Goal: Transaction & Acquisition: Purchase product/service

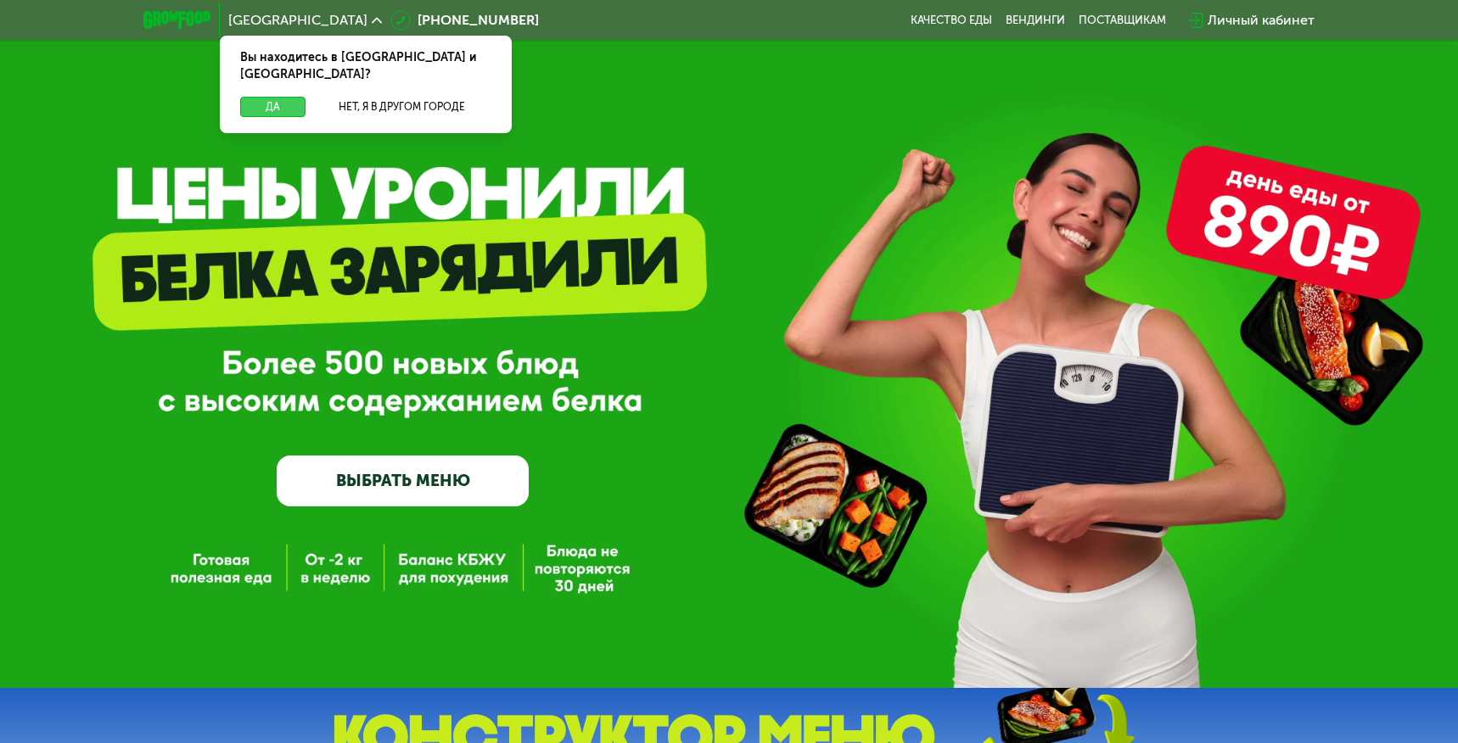
click at [283, 97] on button "Да" at bounding box center [272, 107] width 65 height 20
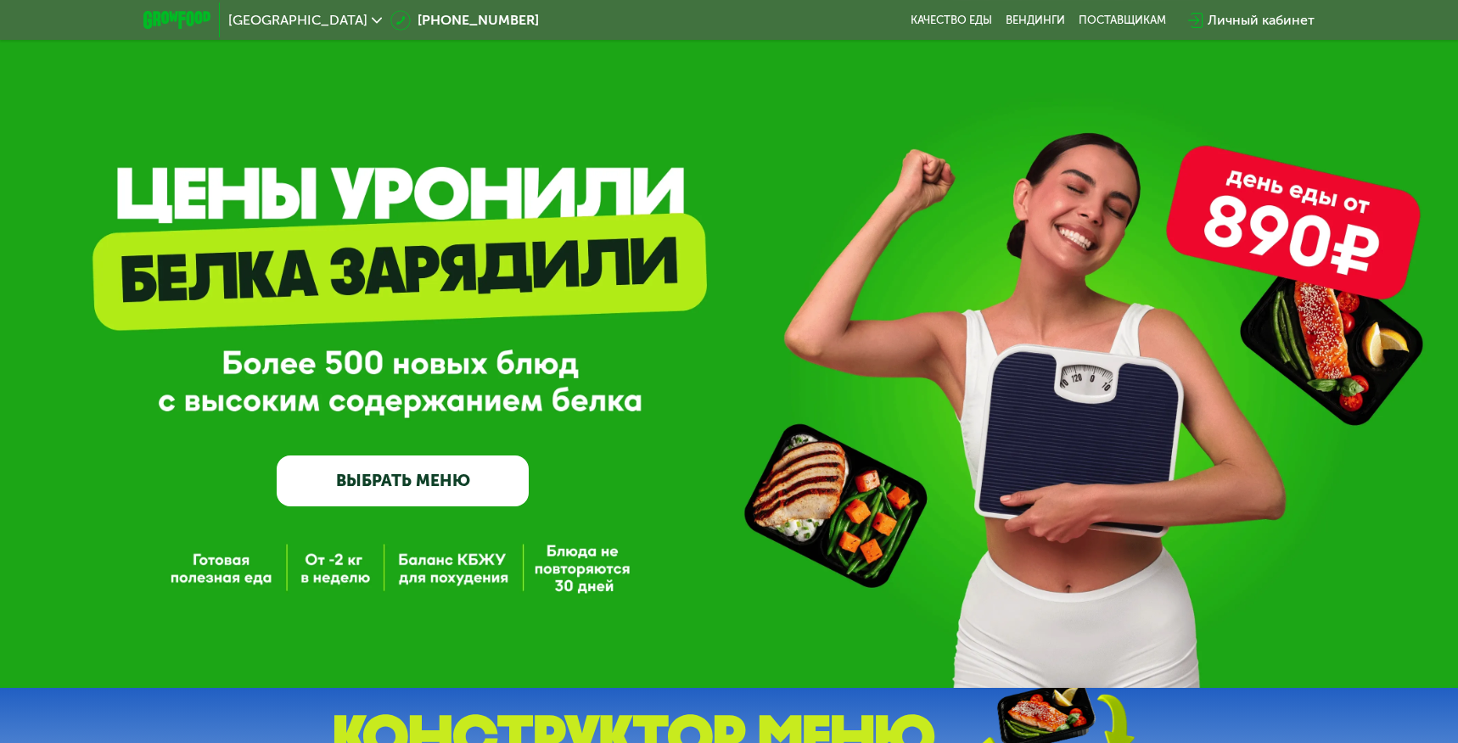
click at [421, 479] on link "ВЫБРАТЬ МЕНЮ" at bounding box center [403, 481] width 252 height 51
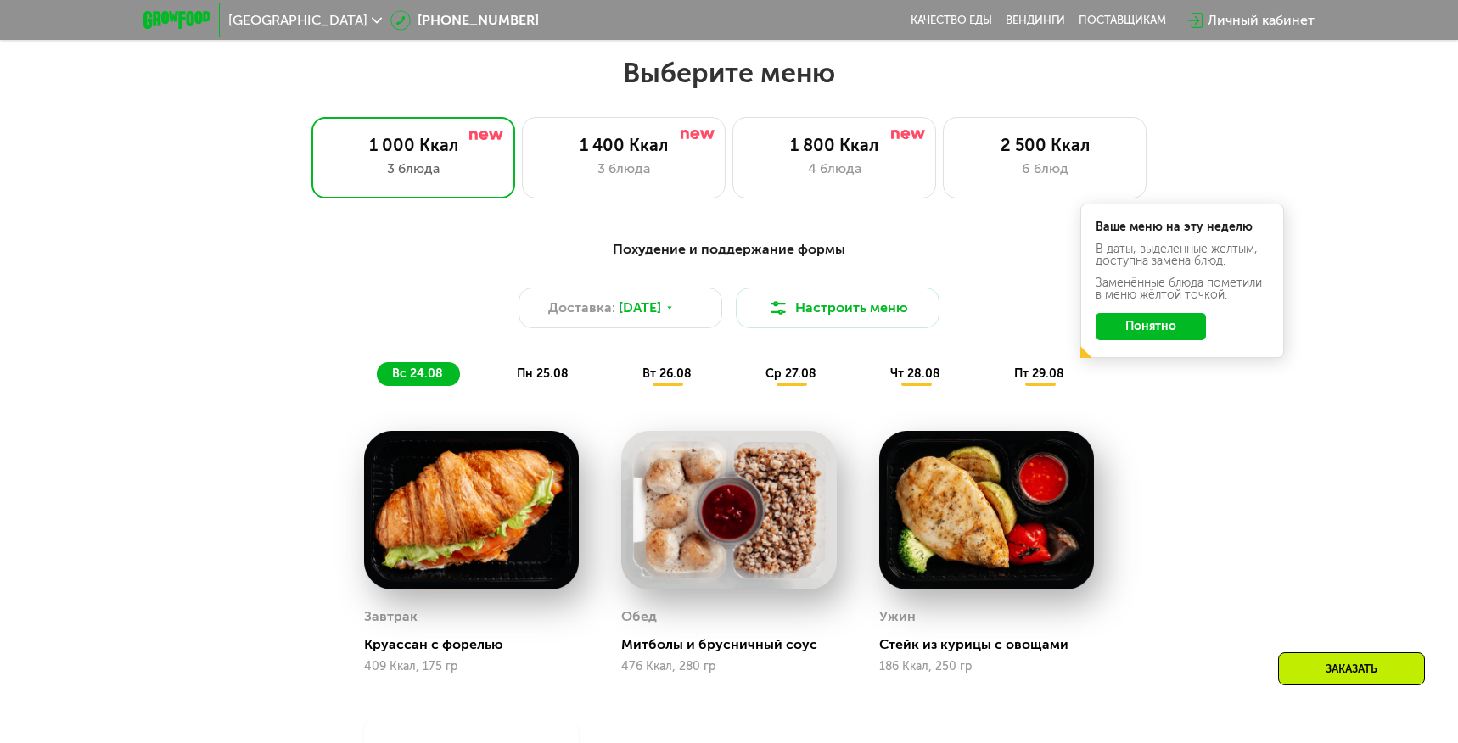
scroll to position [835, 0]
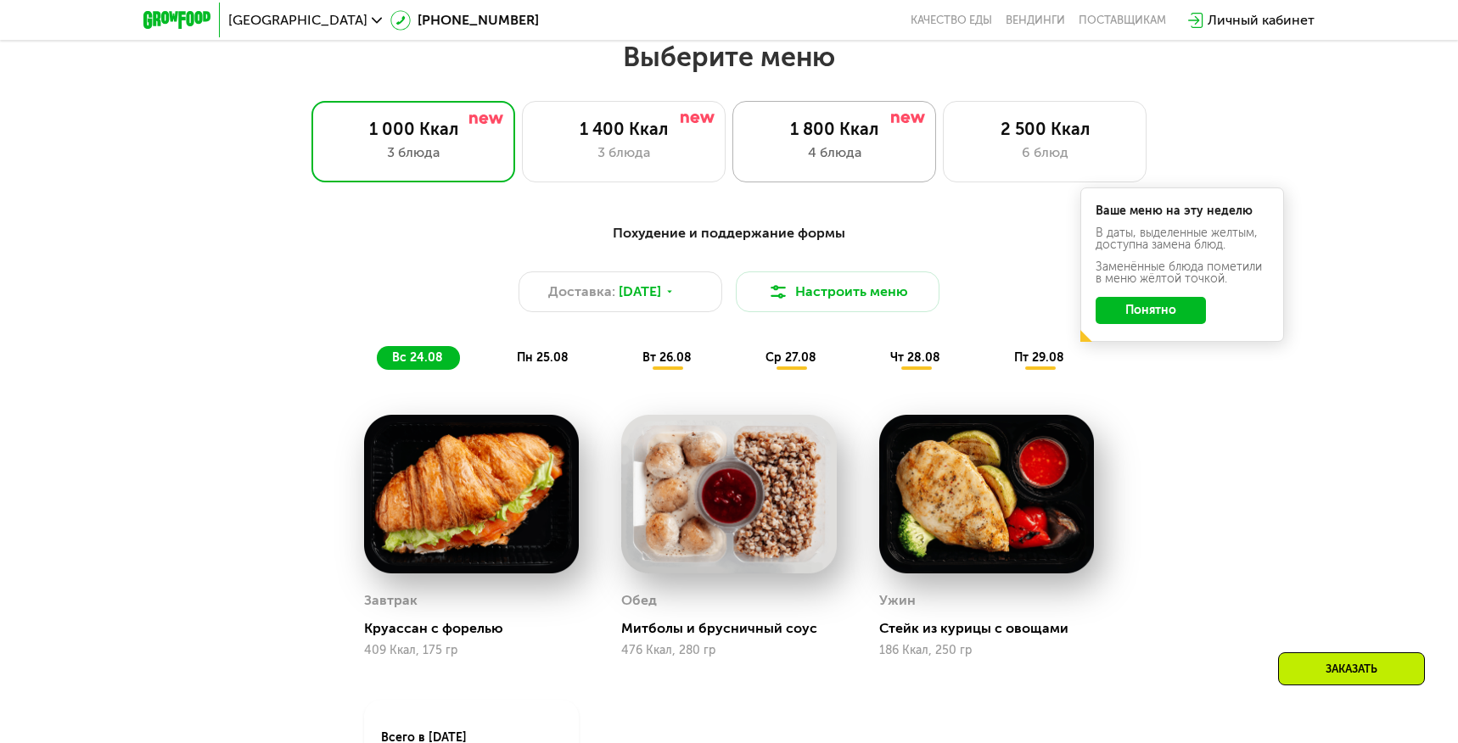
click at [846, 146] on div "4 блюда" at bounding box center [834, 153] width 168 height 20
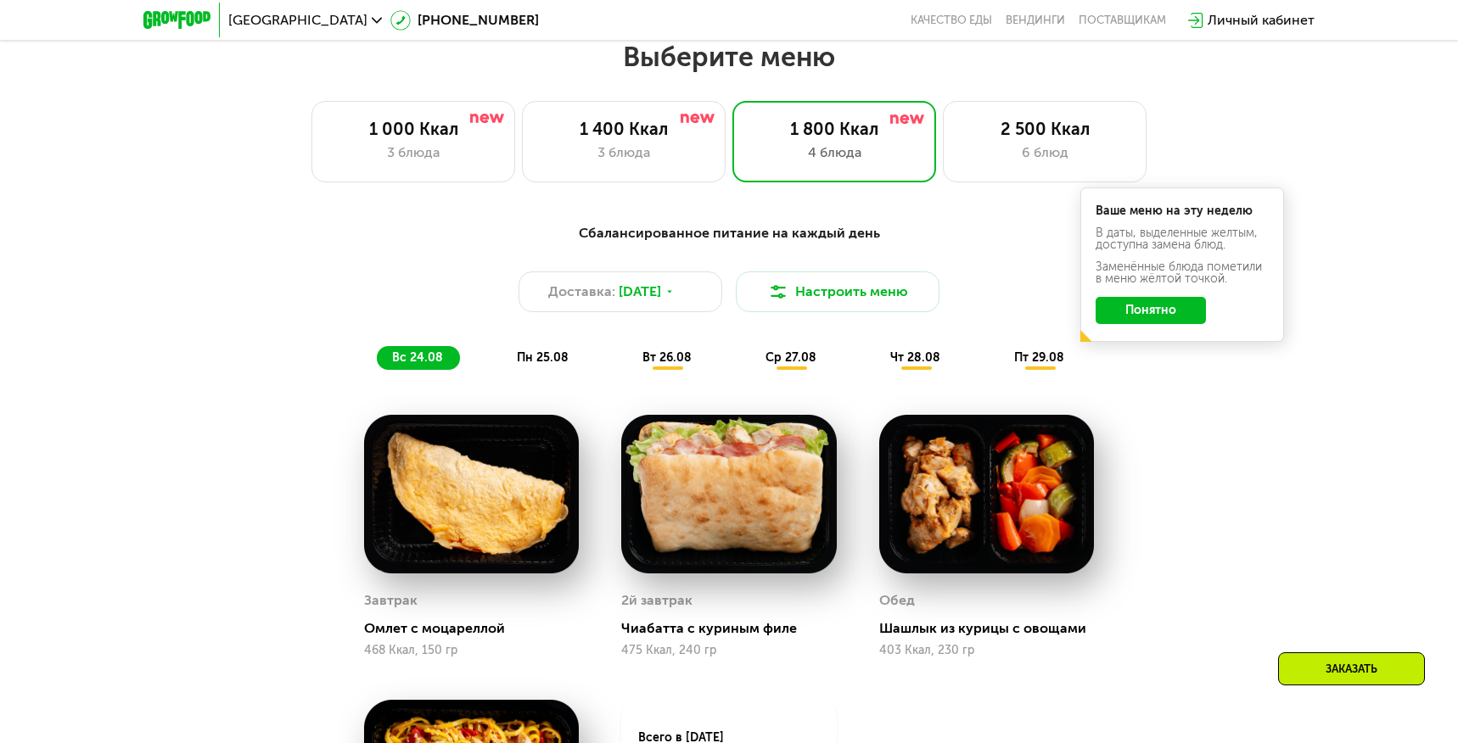
click at [1147, 313] on button "Понятно" at bounding box center [1151, 310] width 110 height 27
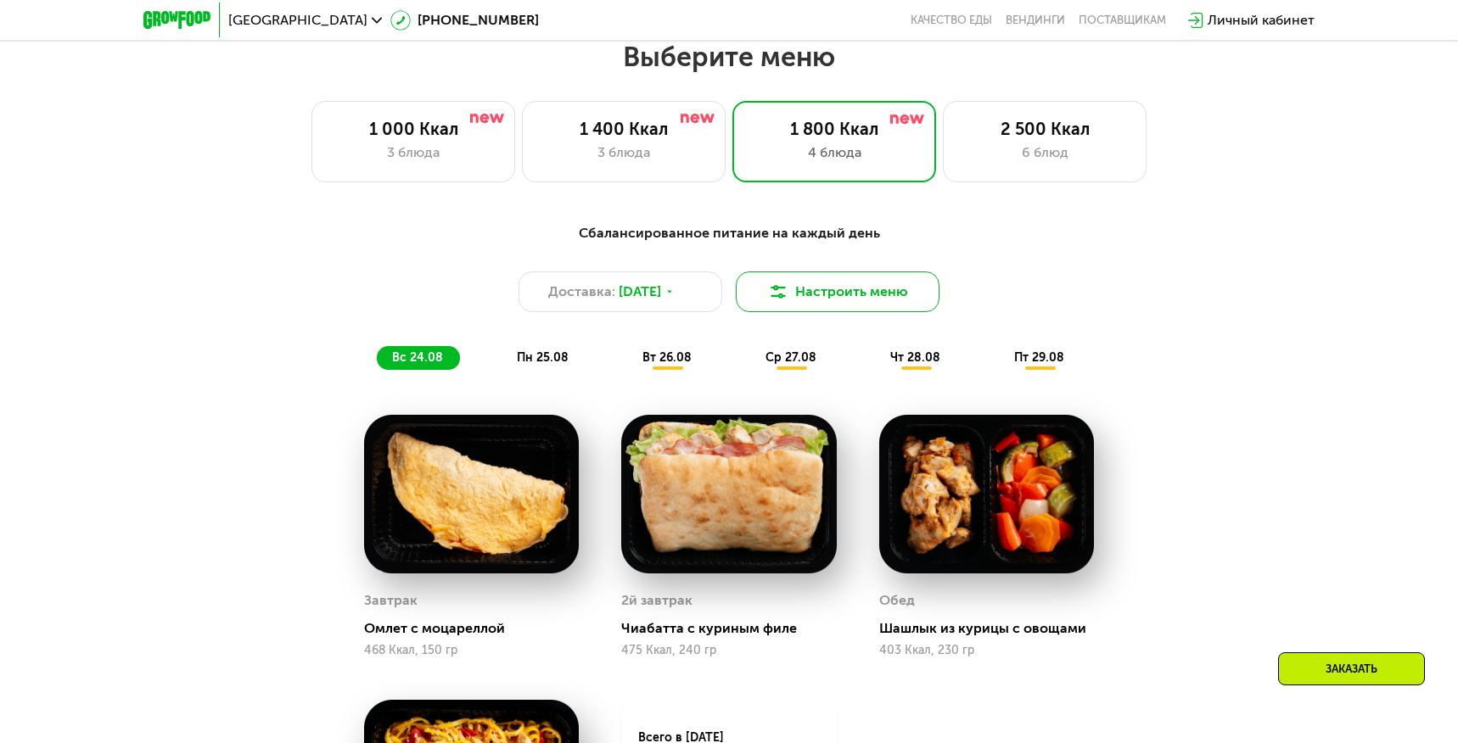
click at [834, 290] on button "Настроить меню" at bounding box center [838, 292] width 204 height 41
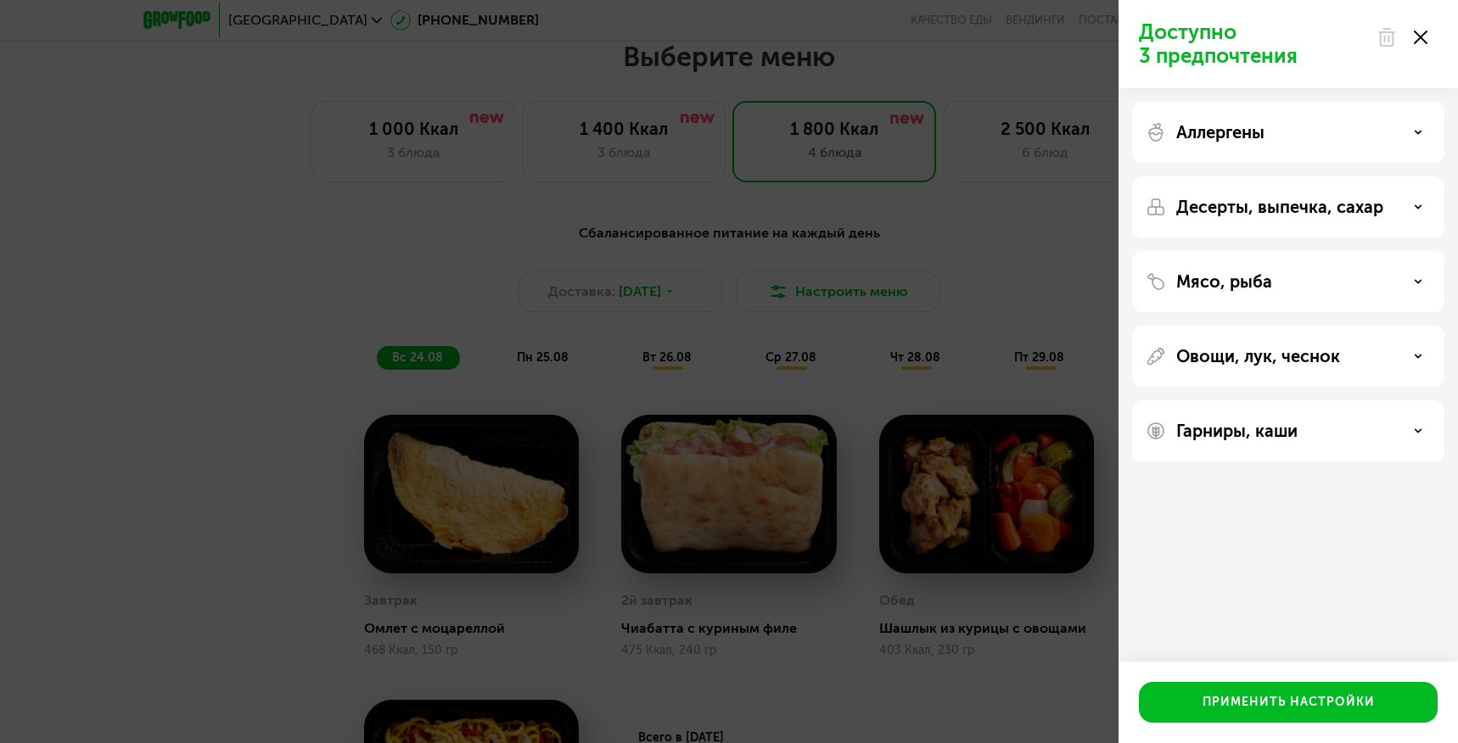
click at [1414, 127] on div "Аллергены" at bounding box center [1288, 132] width 285 height 20
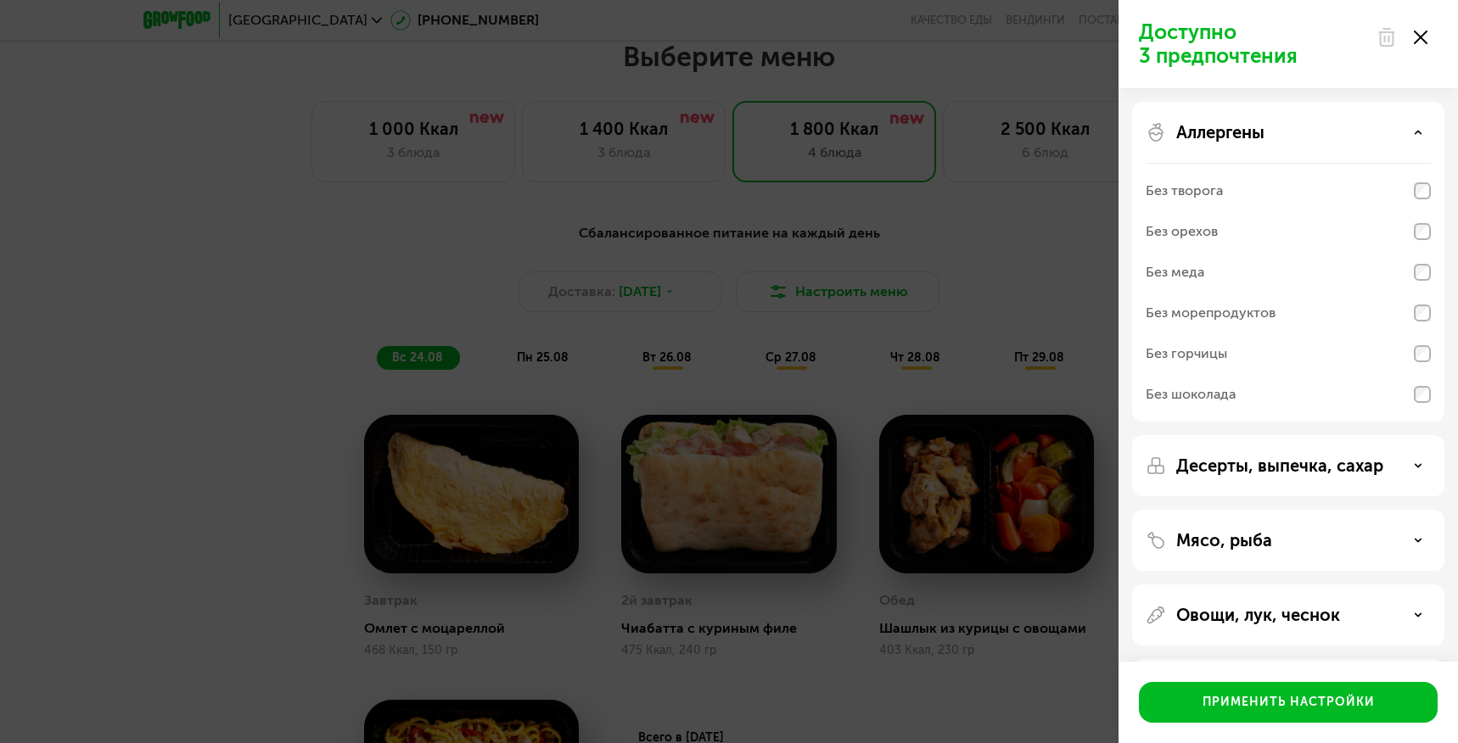
click at [1419, 128] on icon at bounding box center [1418, 132] width 8 height 8
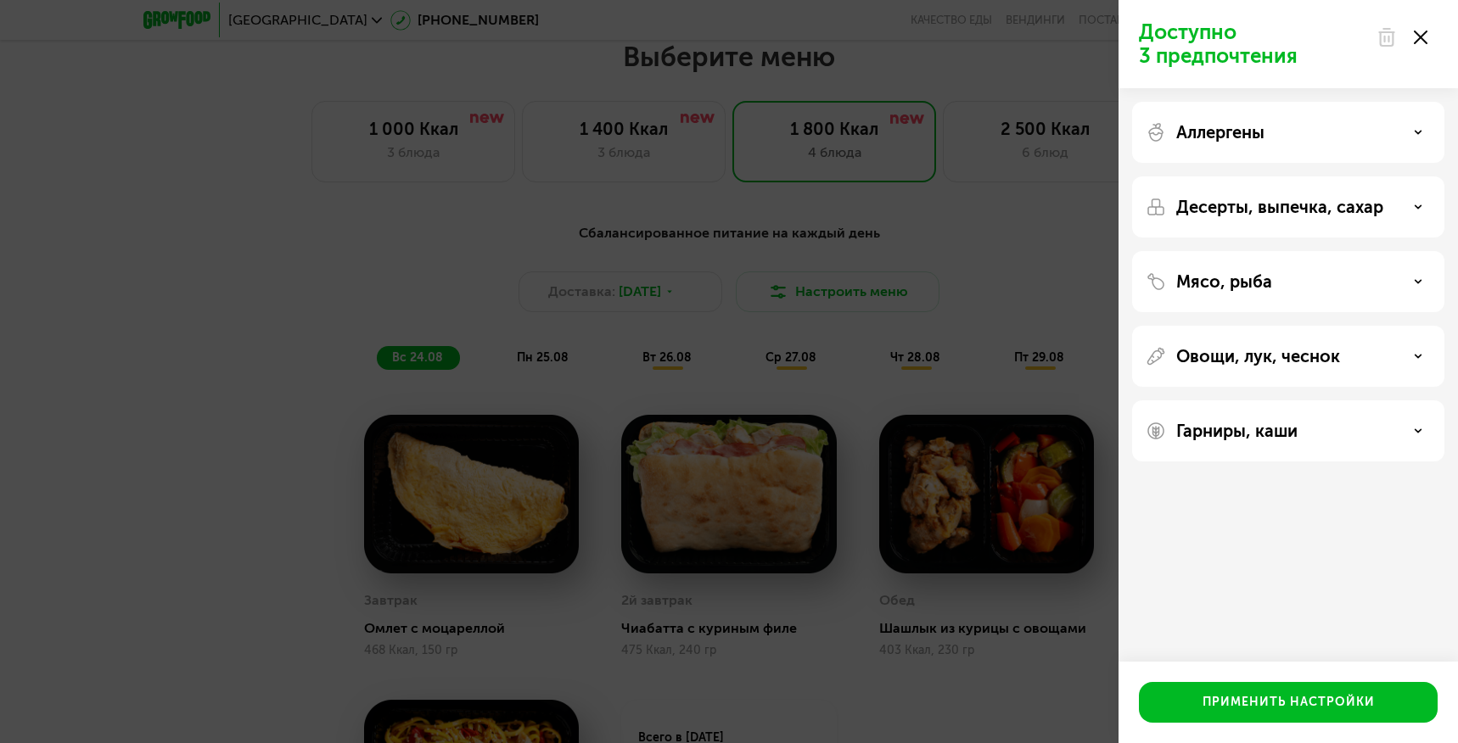
click at [1420, 282] on icon at bounding box center [1418, 282] width 8 height 8
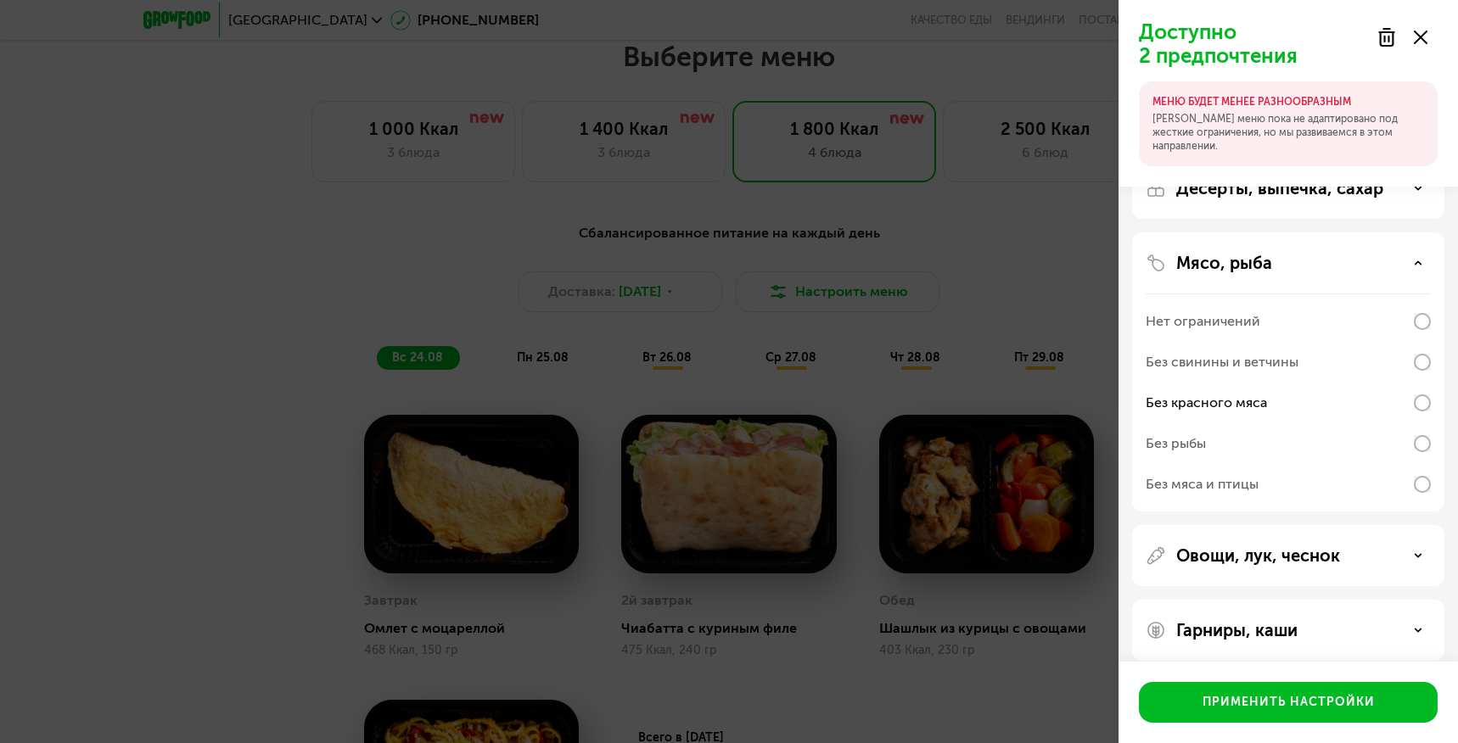
scroll to position [35, 0]
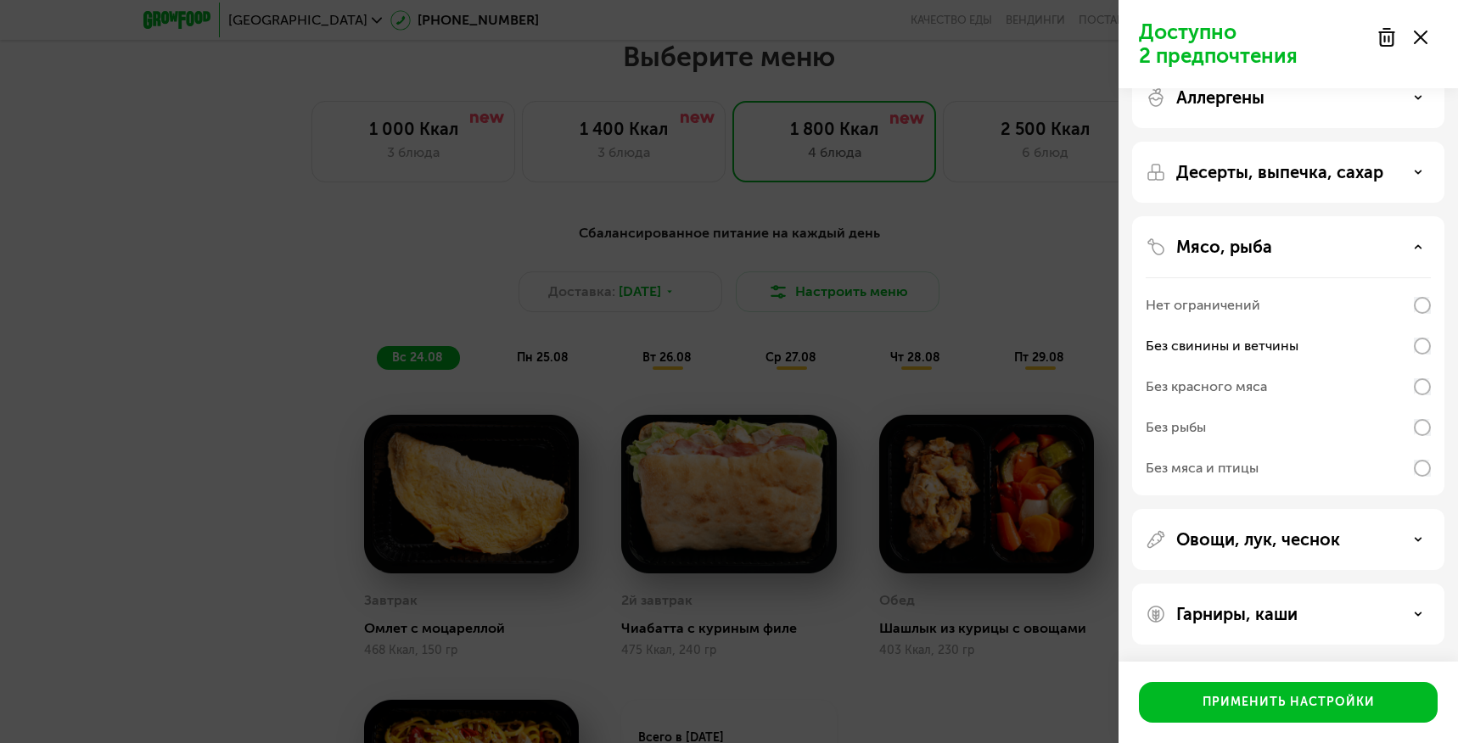
click at [1418, 246] on use at bounding box center [1419, 246] width 6 height 3
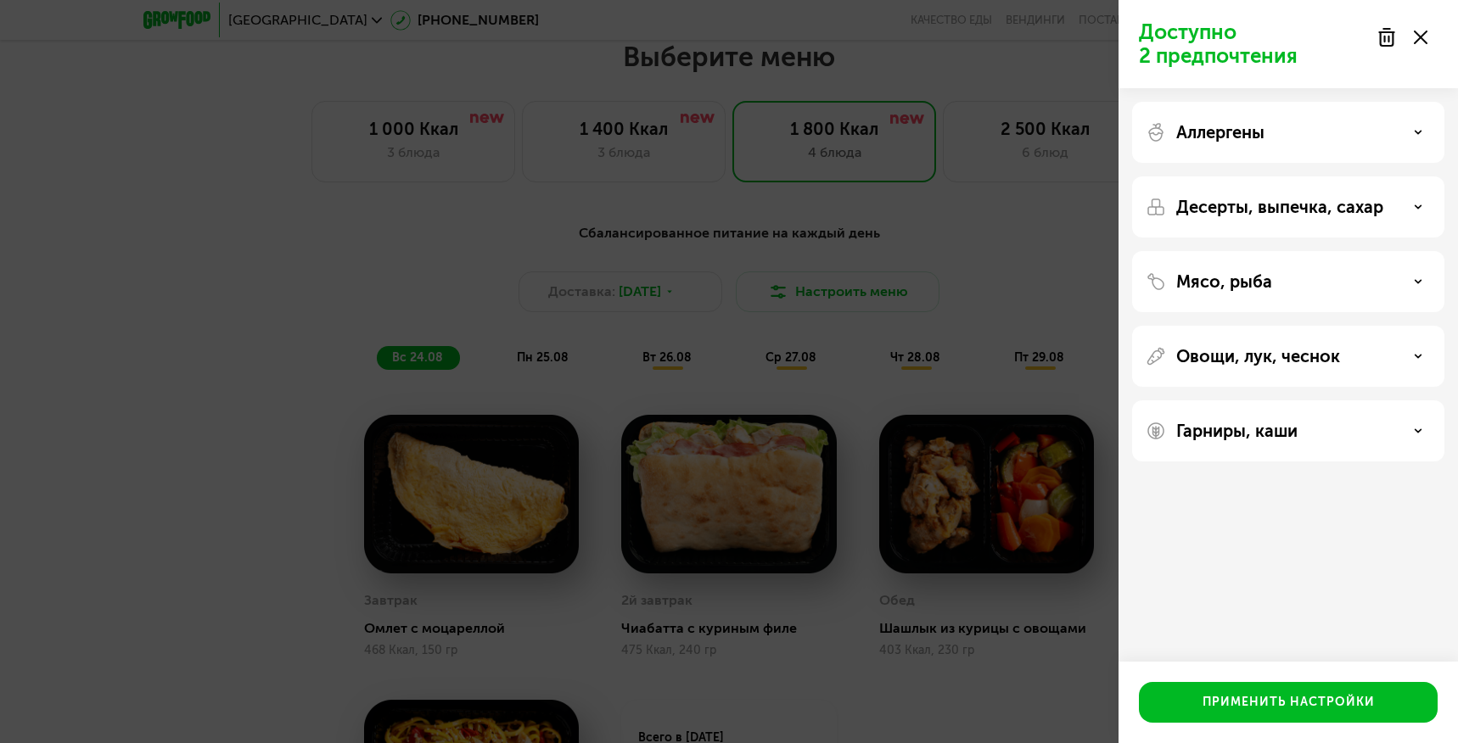
scroll to position [0, 0]
click at [1416, 210] on icon at bounding box center [1418, 207] width 8 height 8
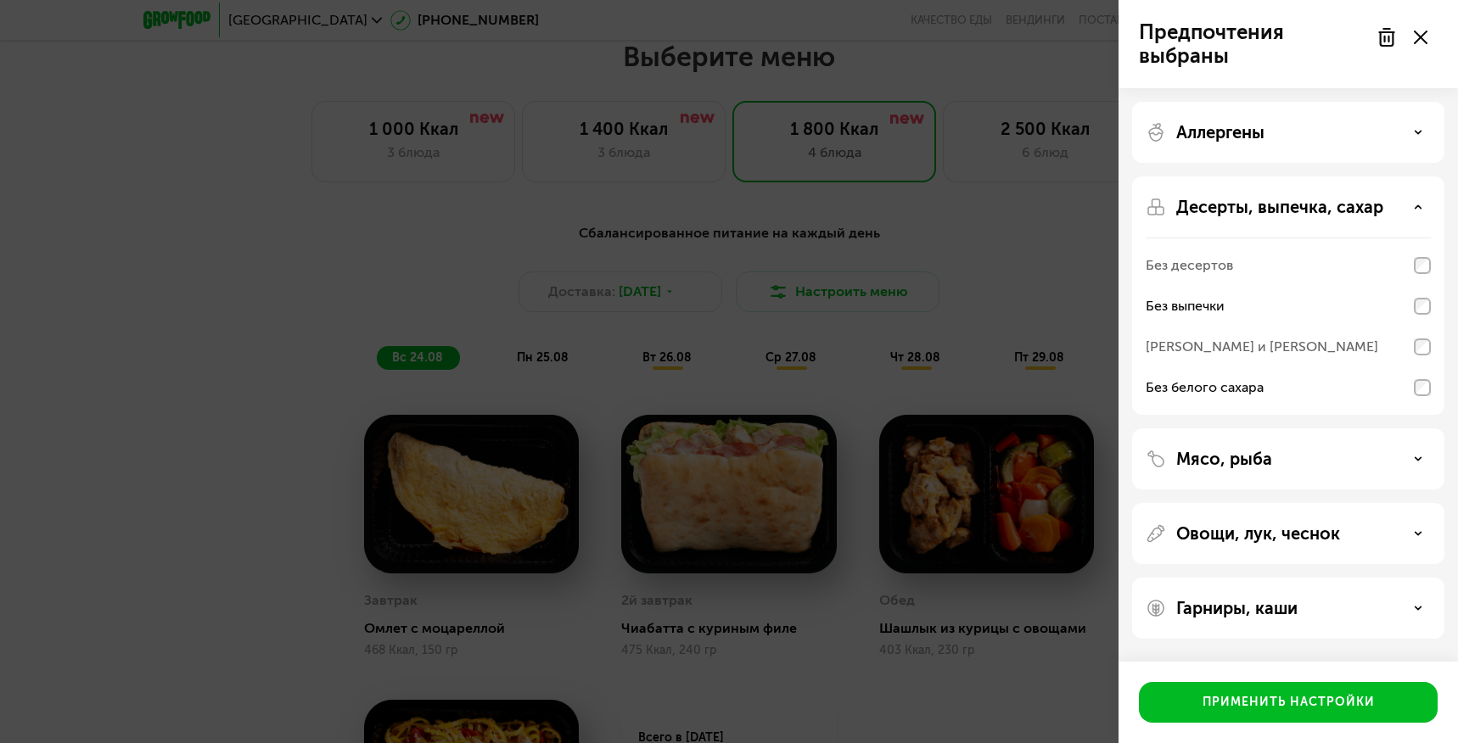
click at [1421, 203] on icon at bounding box center [1418, 207] width 8 height 8
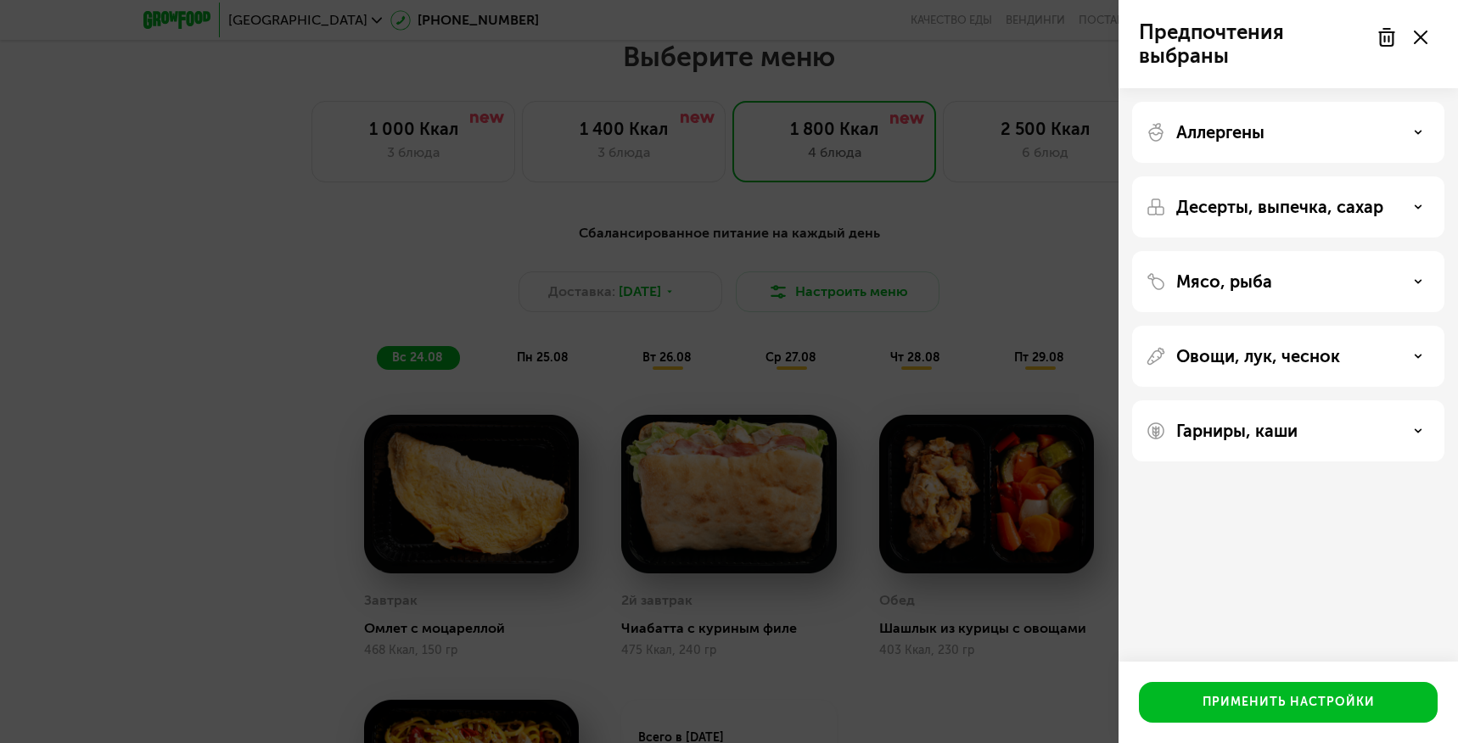
click at [1410, 428] on div "Гарниры, каши" at bounding box center [1288, 431] width 285 height 20
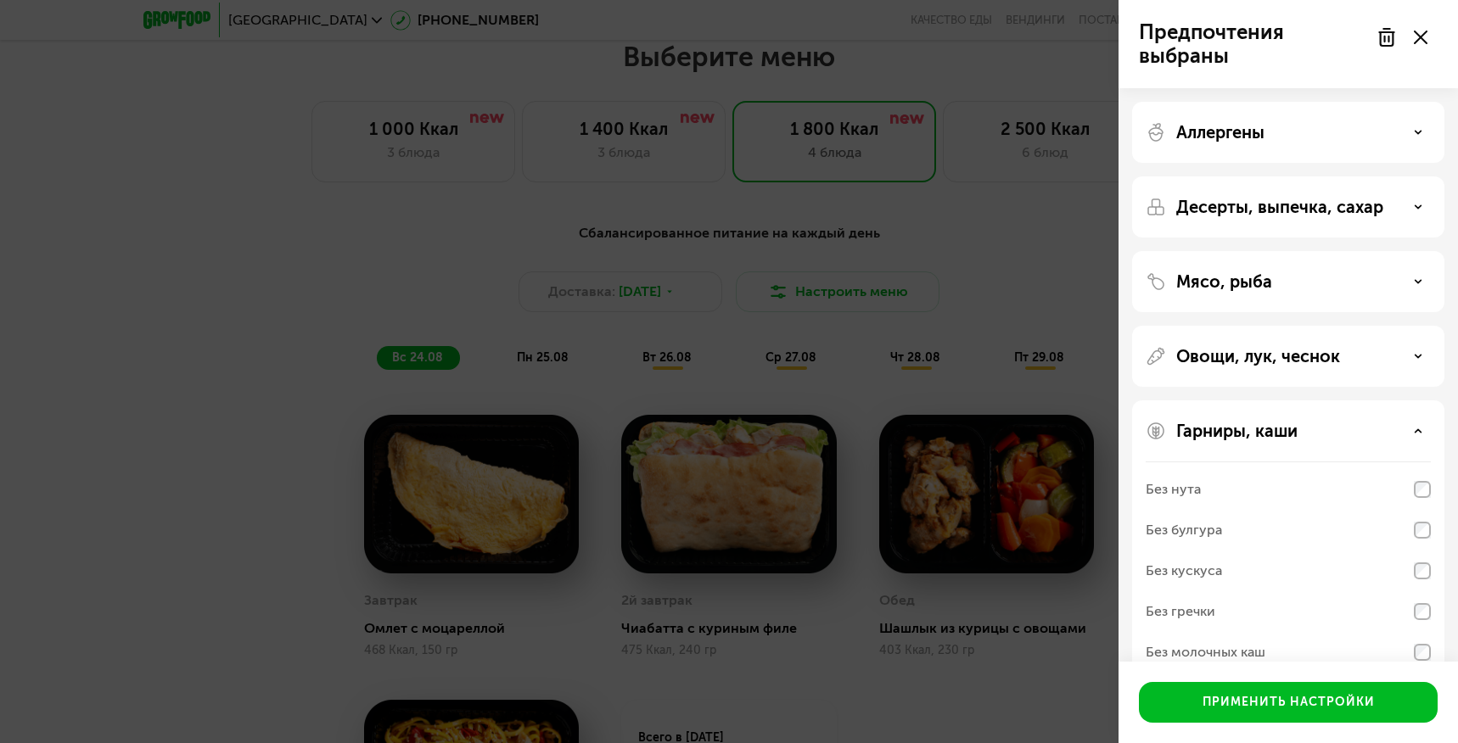
click at [1421, 432] on use at bounding box center [1419, 430] width 6 height 3
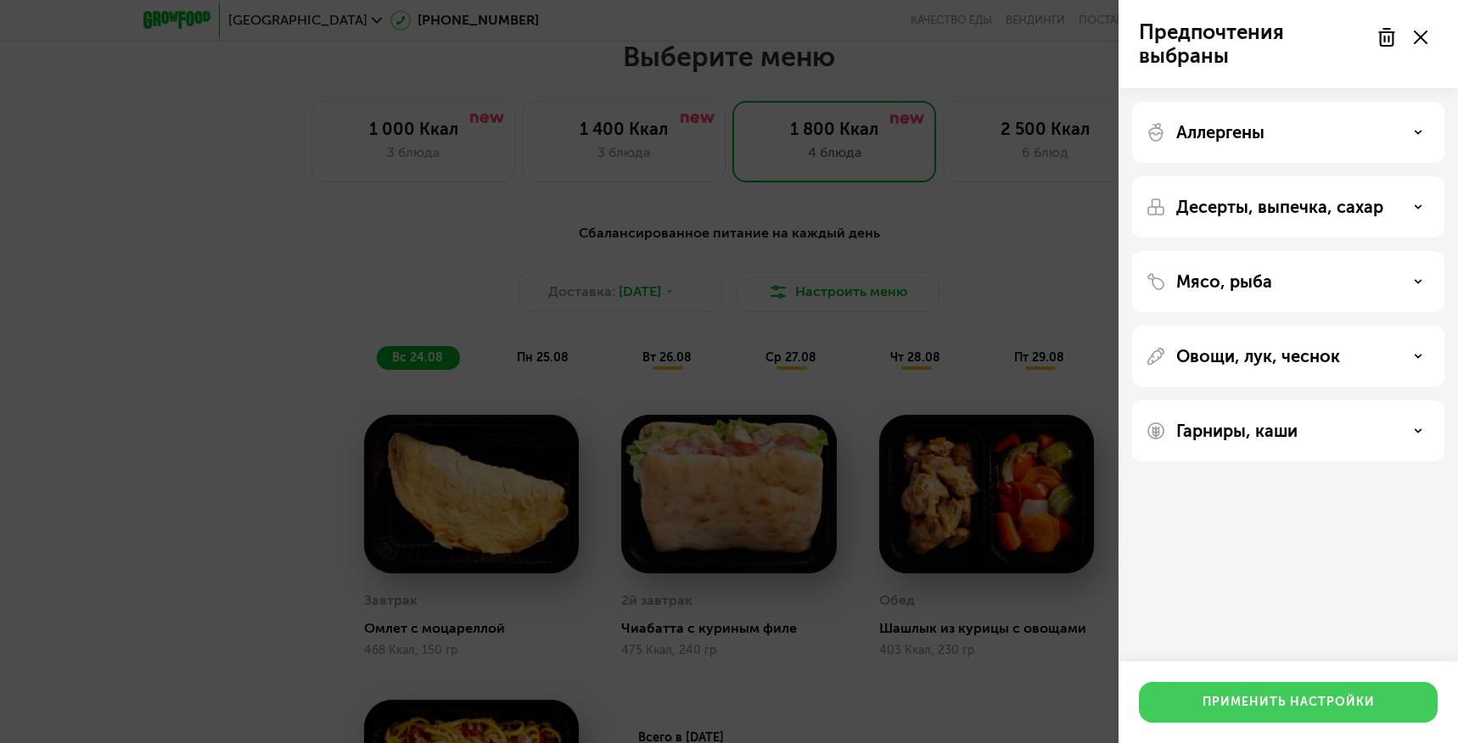
click at [1292, 710] on div "Применить настройки" at bounding box center [1289, 702] width 172 height 17
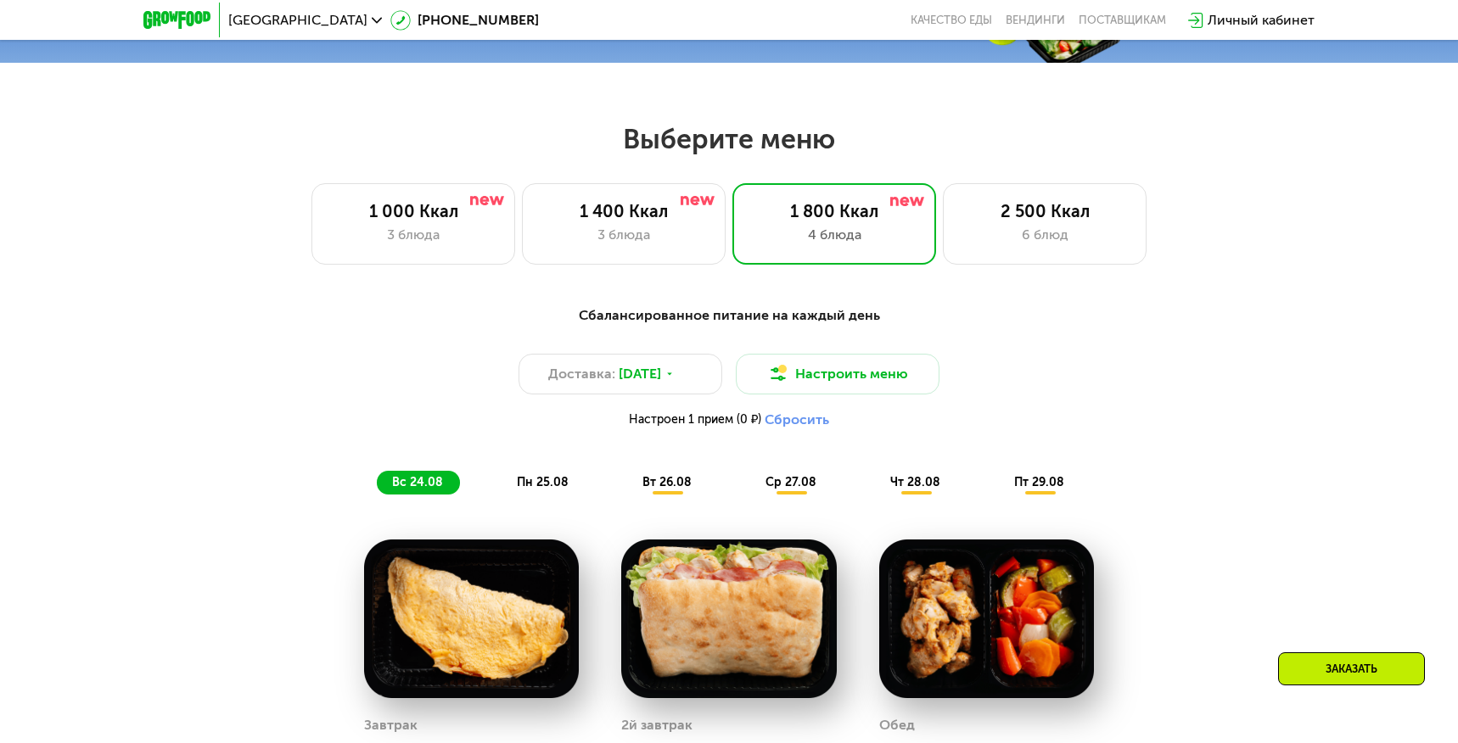
scroll to position [771, 0]
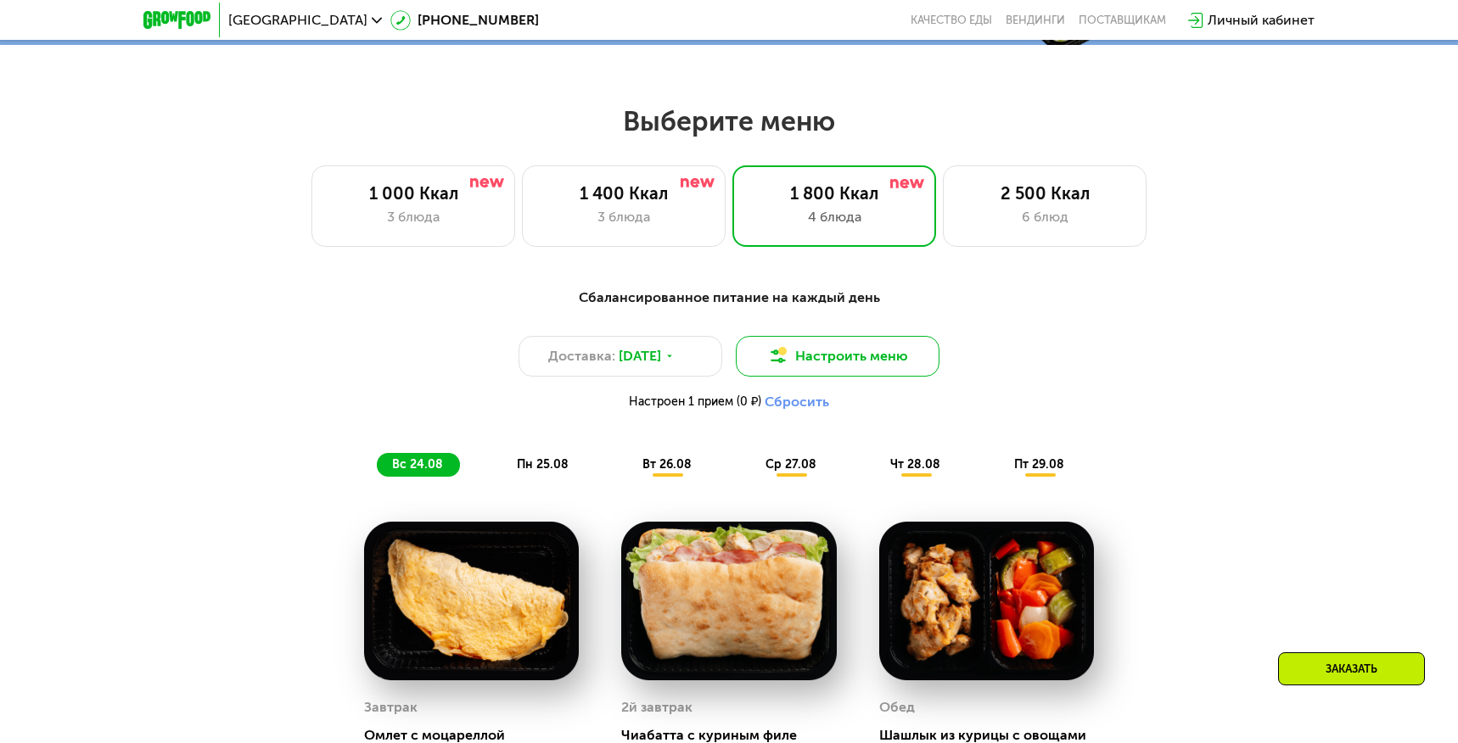
click at [838, 349] on button "Настроить меню" at bounding box center [838, 356] width 204 height 41
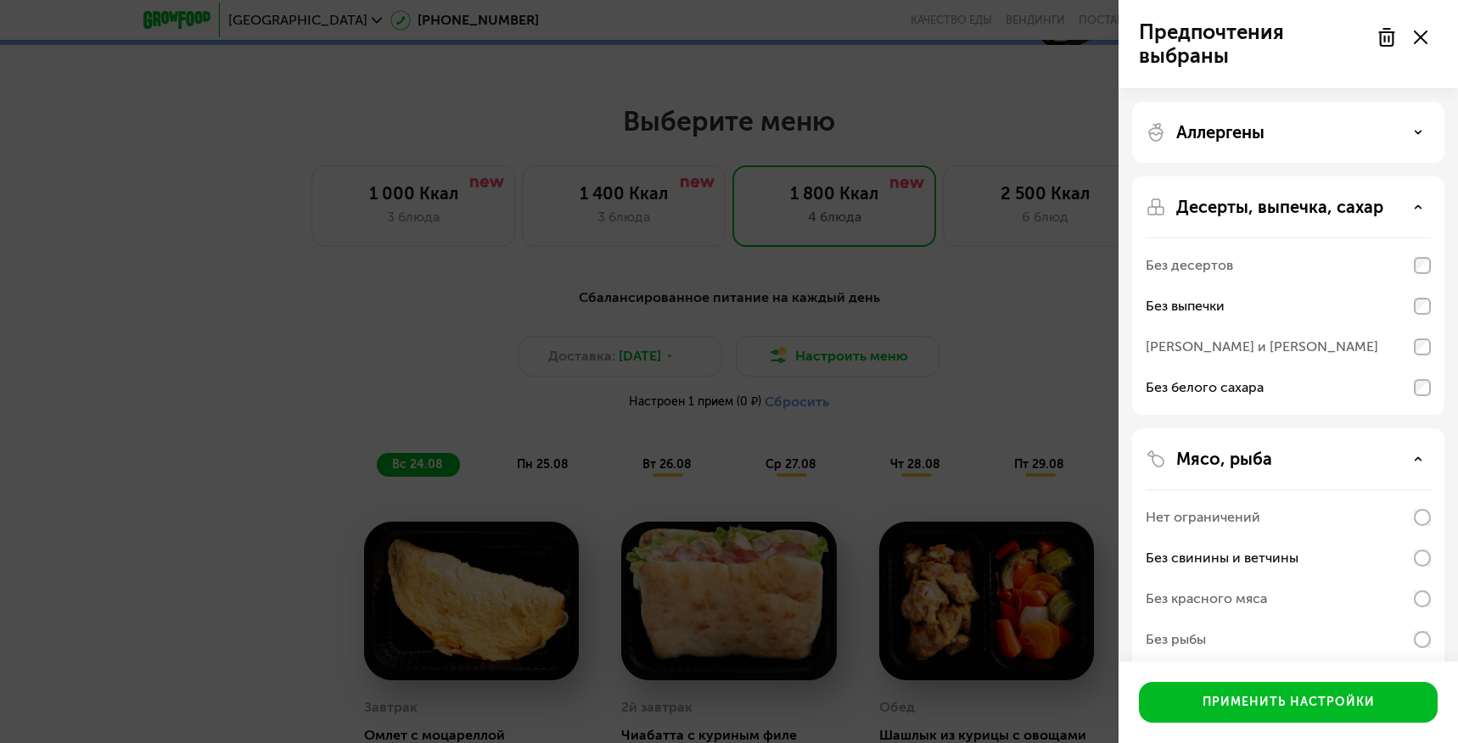
click at [1419, 137] on div "Аллергены" at bounding box center [1288, 132] width 285 height 20
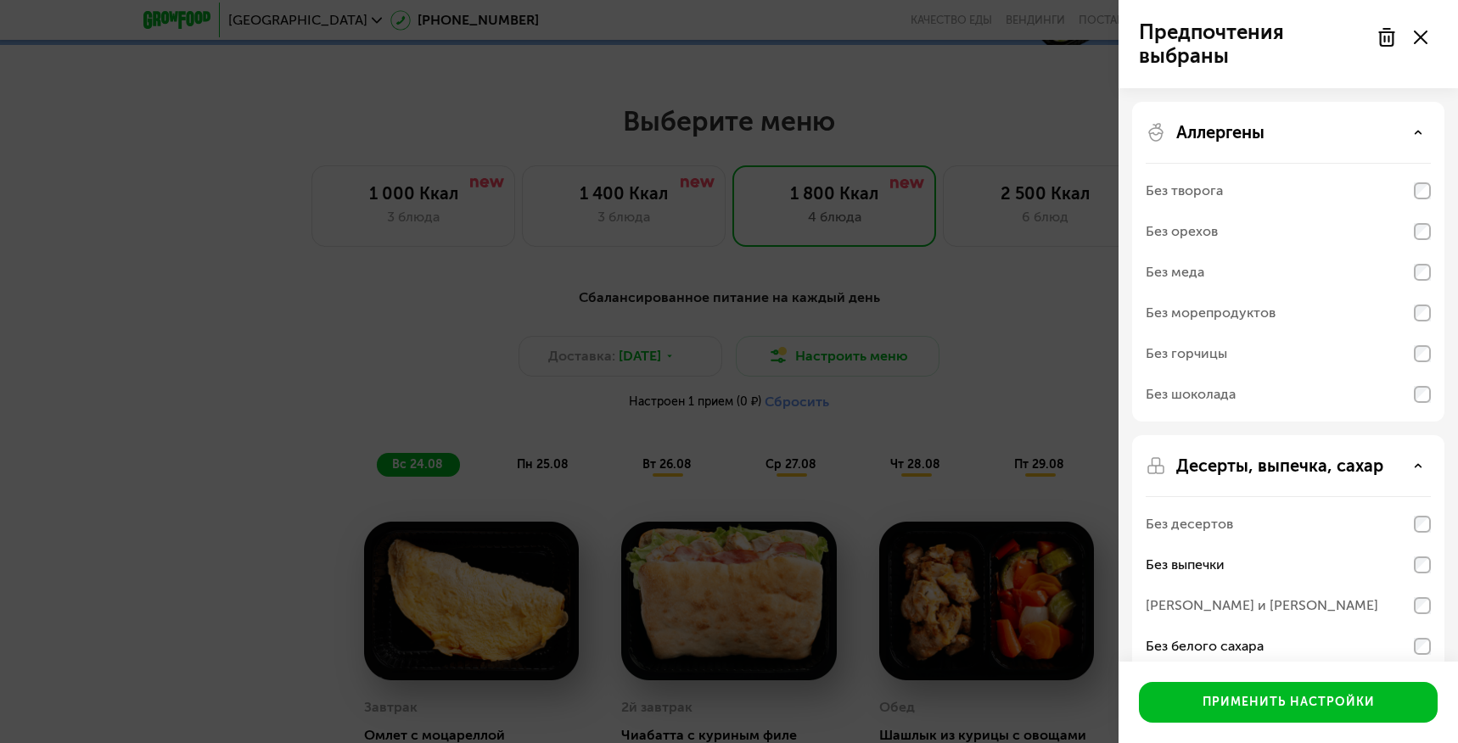
click at [1420, 134] on icon at bounding box center [1418, 132] width 8 height 8
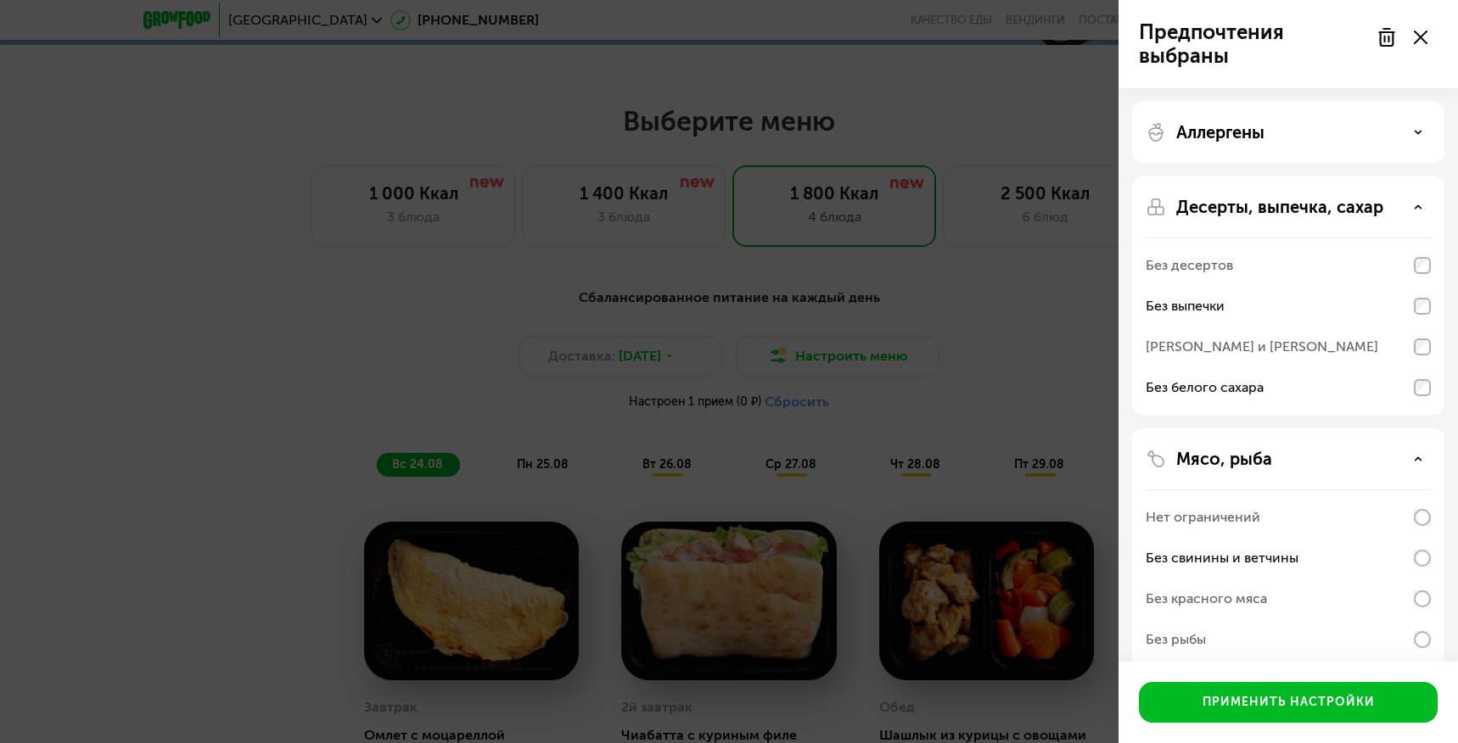
click at [1421, 209] on icon at bounding box center [1418, 207] width 8 height 8
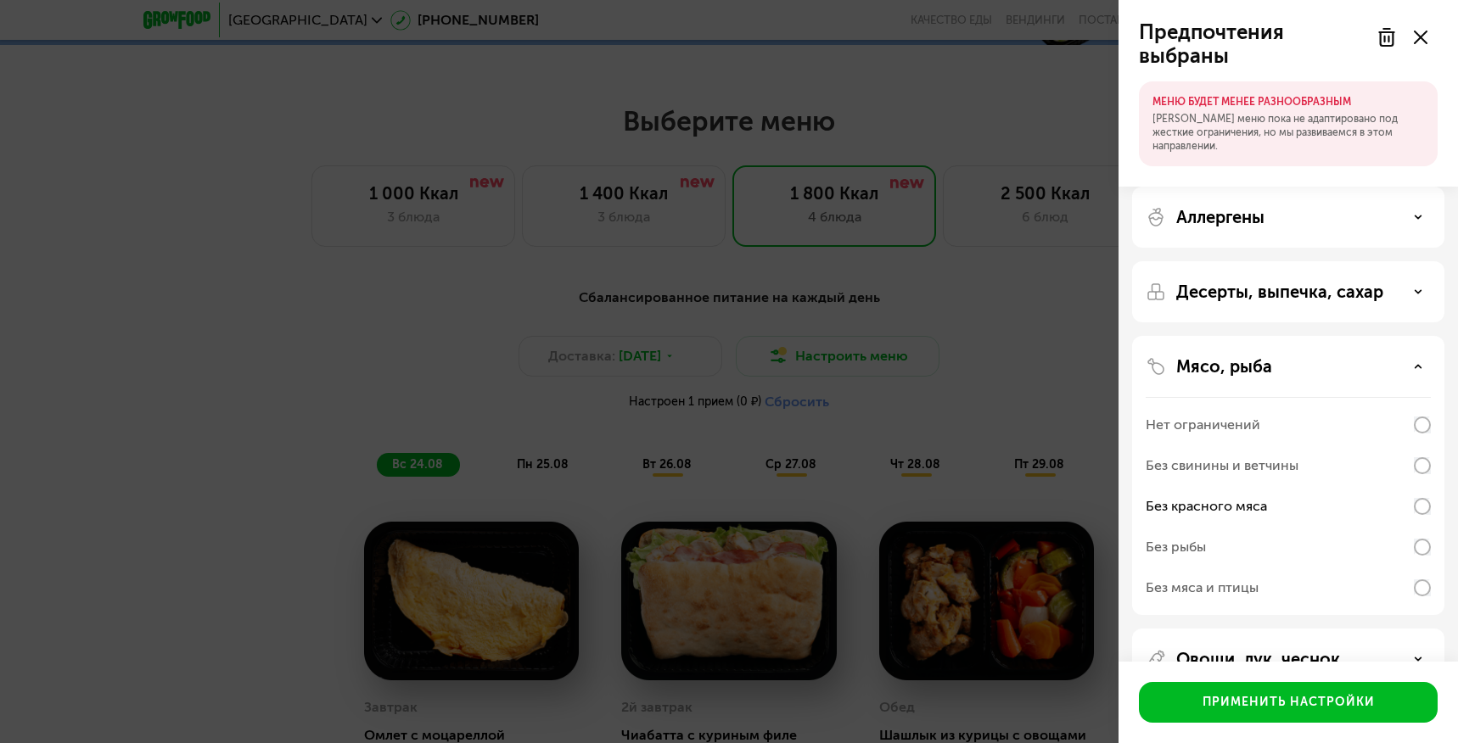
click at [1420, 367] on icon at bounding box center [1418, 366] width 8 height 8
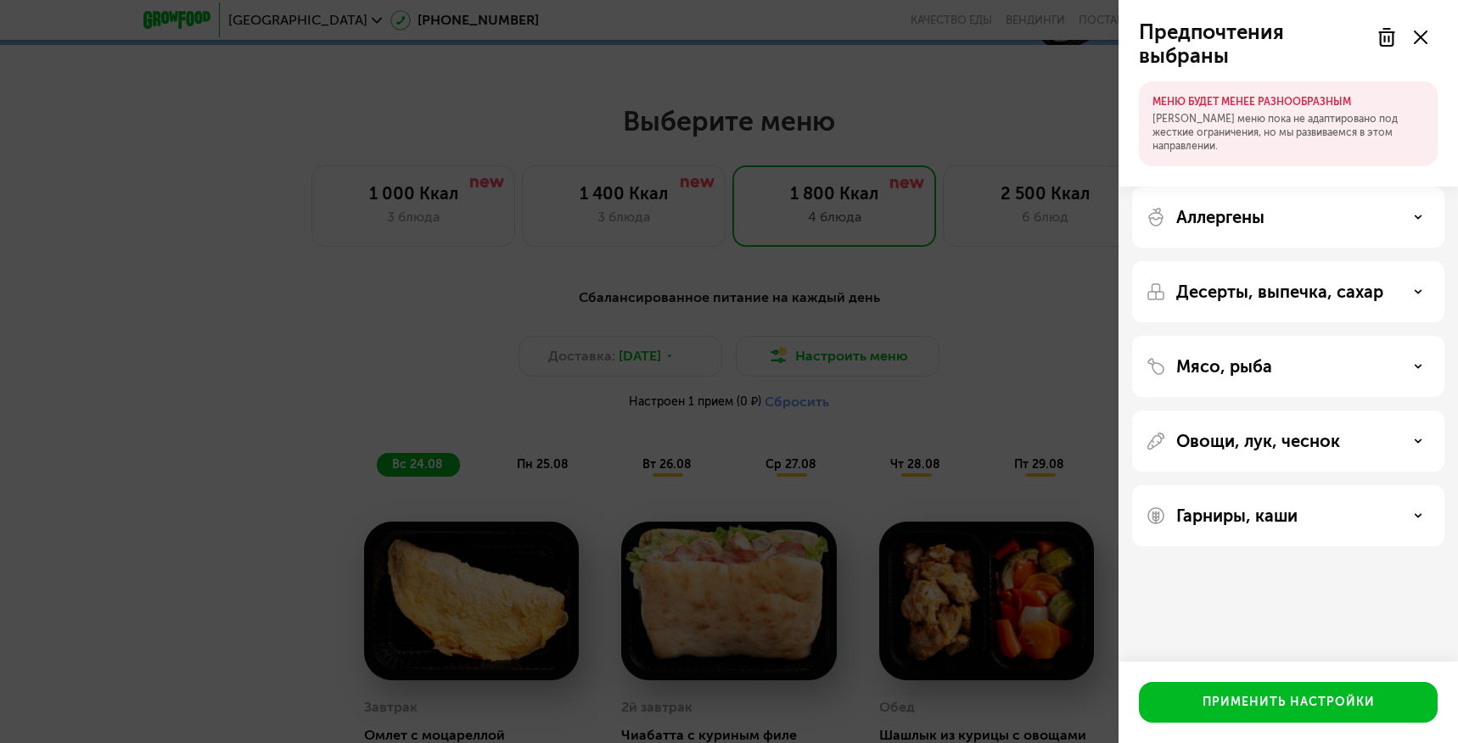
click at [1423, 42] on icon at bounding box center [1421, 38] width 14 height 14
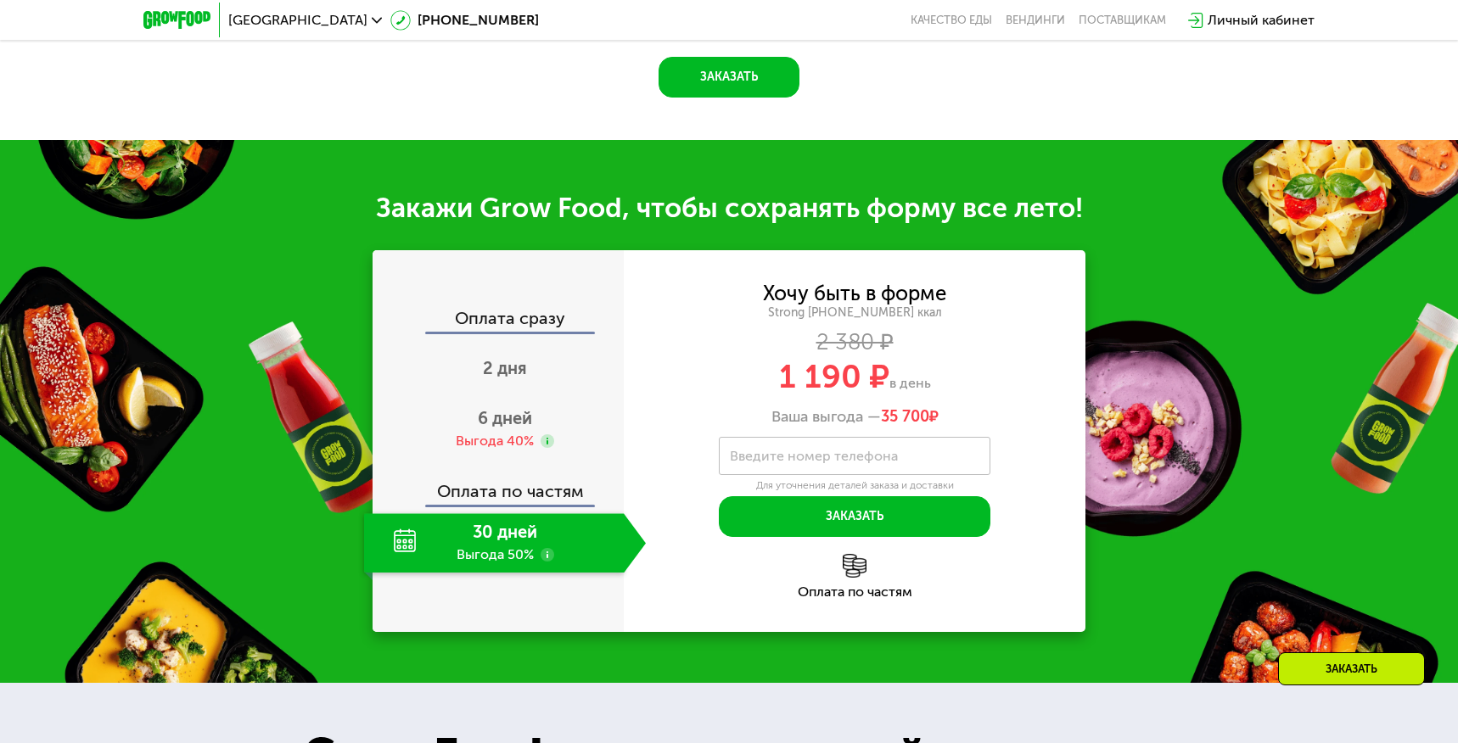
scroll to position [1902, 0]
